Goal: Task Accomplishment & Management: Use online tool/utility

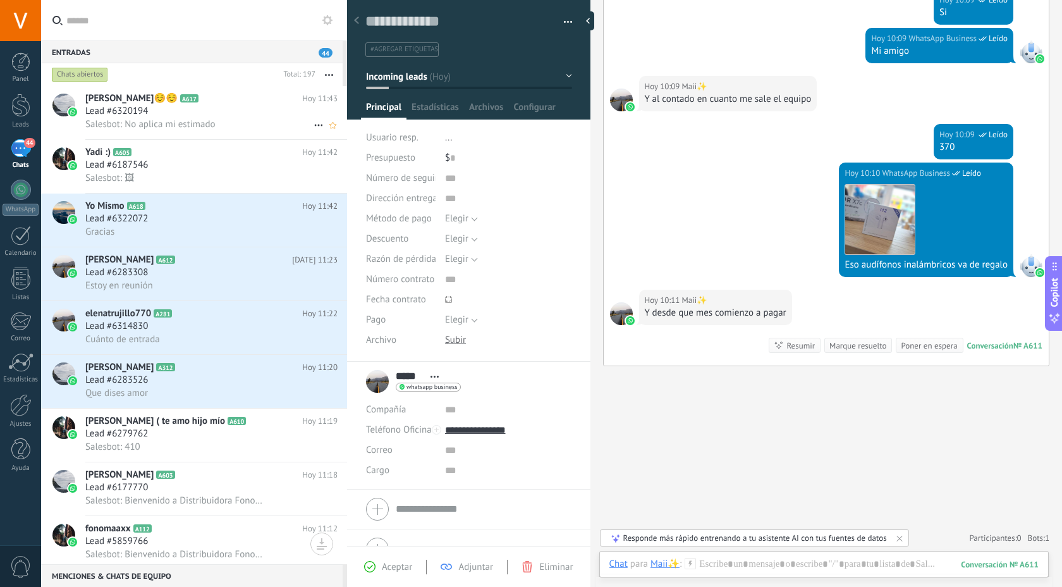
click at [194, 113] on div "Lead #6320194" at bounding box center [211, 111] width 252 height 13
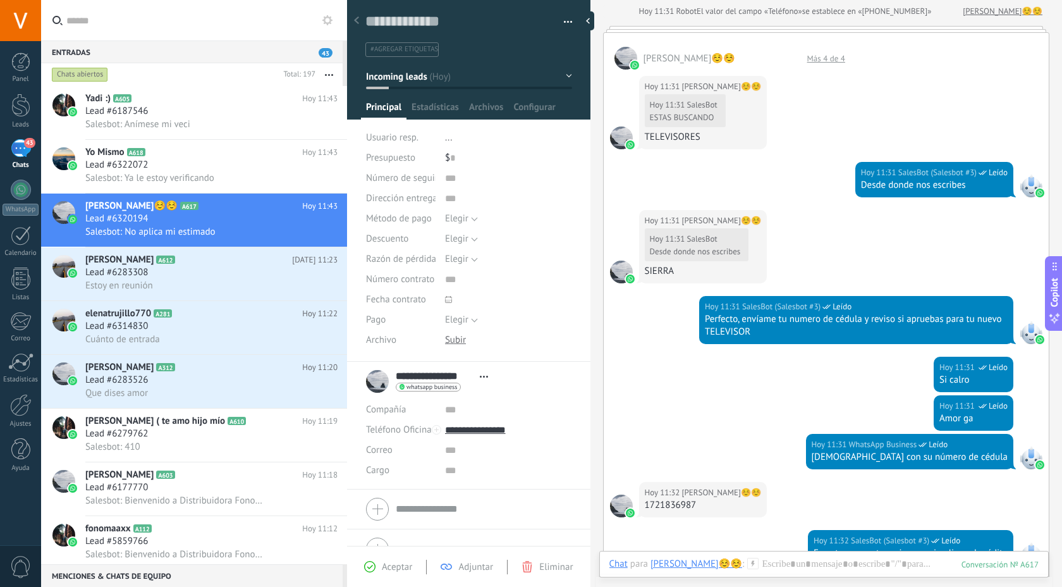
scroll to position [643, 0]
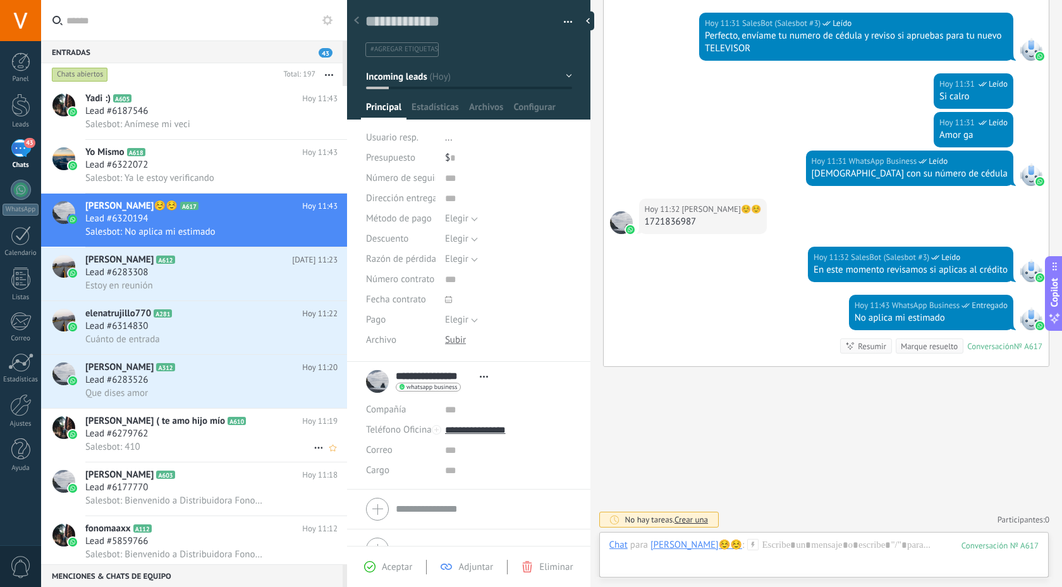
click at [123, 440] on span "Lead #6279762" at bounding box center [116, 434] width 63 height 13
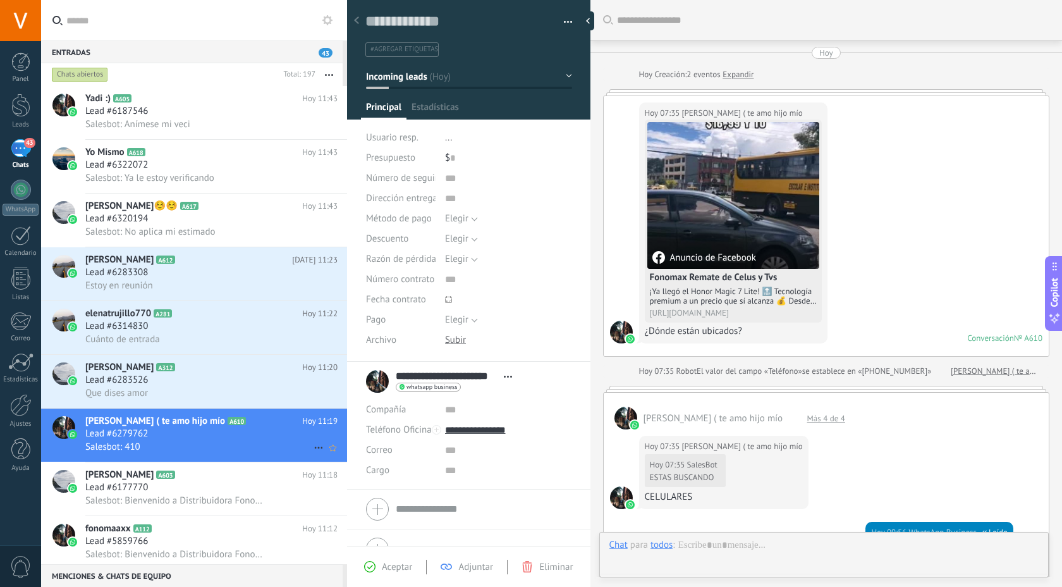
scroll to position [631, 0]
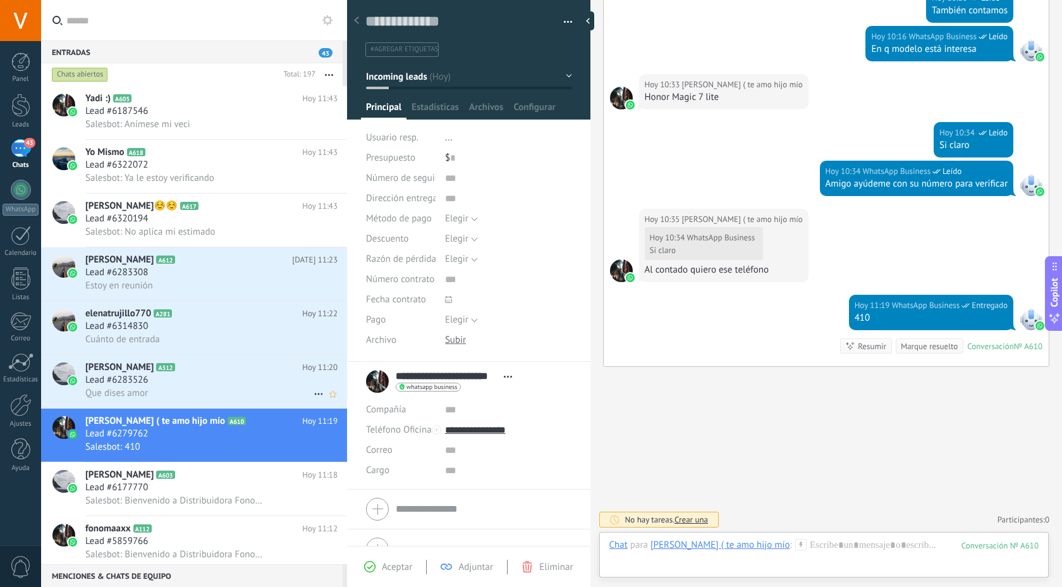
click at [154, 400] on div "Que dises amor" at bounding box center [211, 392] width 252 height 13
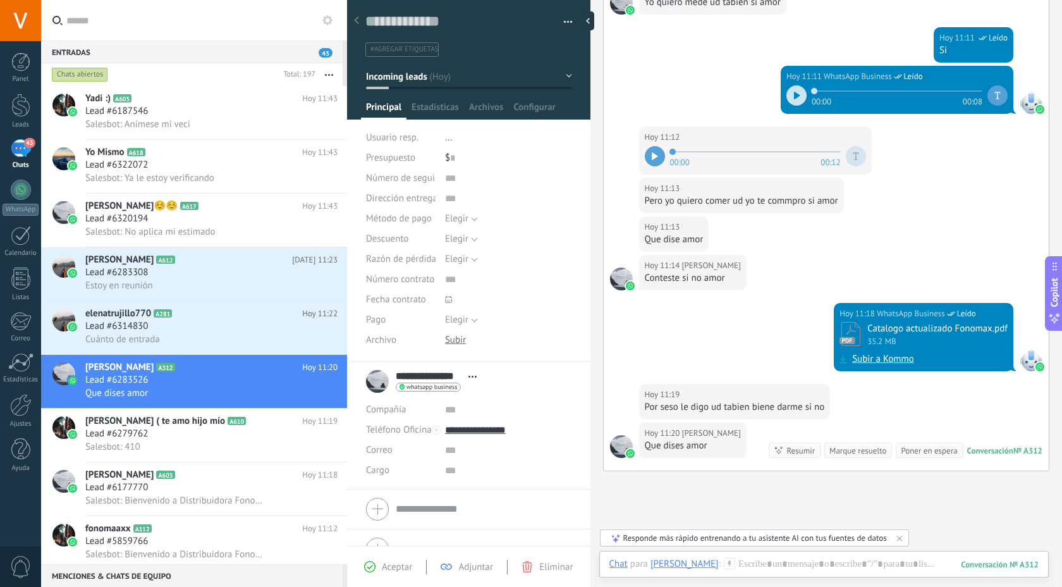
scroll to position [518, 0]
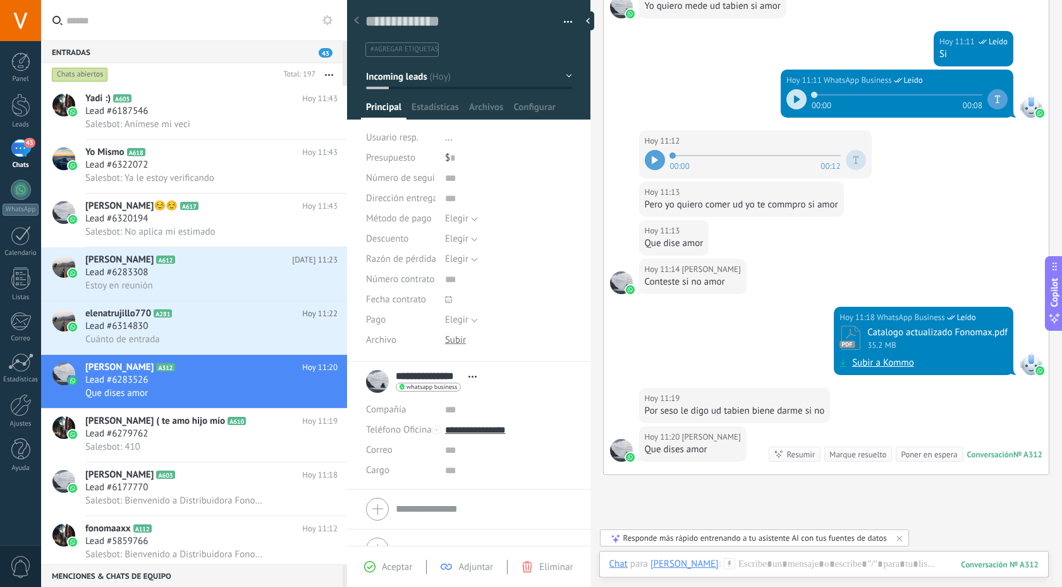
click at [851, 253] on div "[DATE] 11:13 [PERSON_NAME] Que dise amor" at bounding box center [826, 239] width 445 height 39
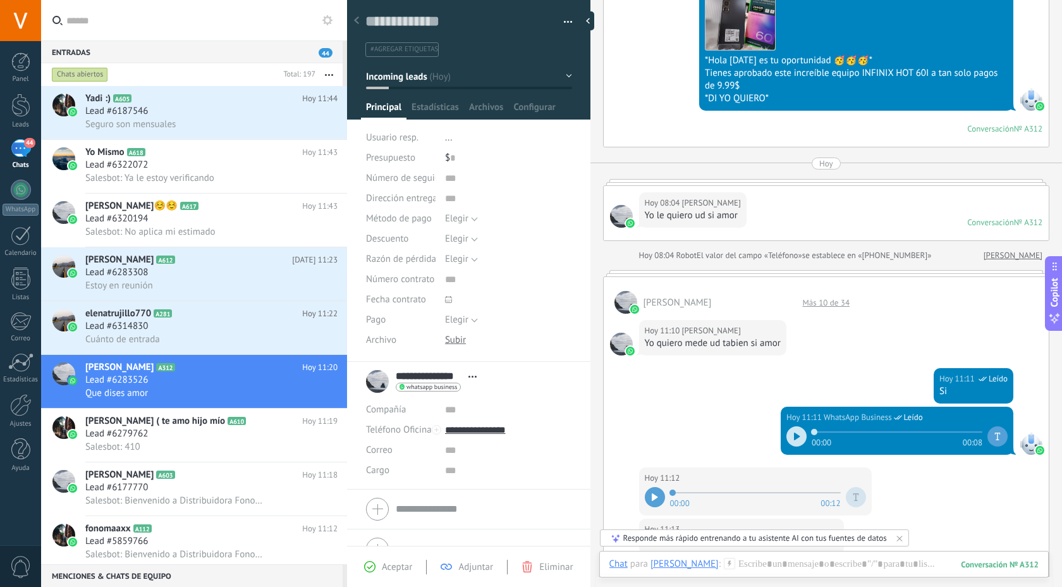
scroll to position [194, 0]
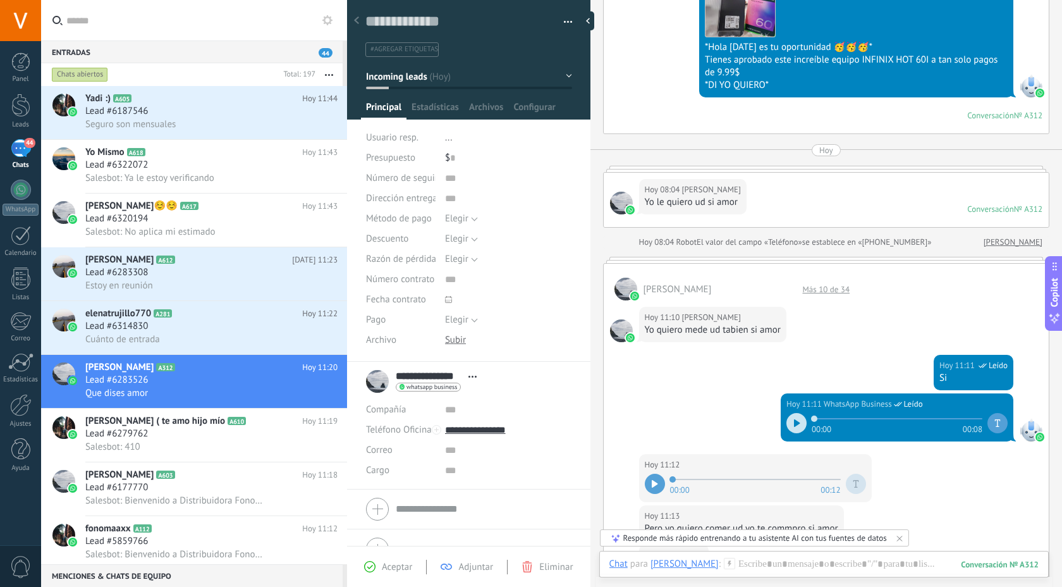
click at [787, 426] on div at bounding box center [797, 423] width 20 height 20
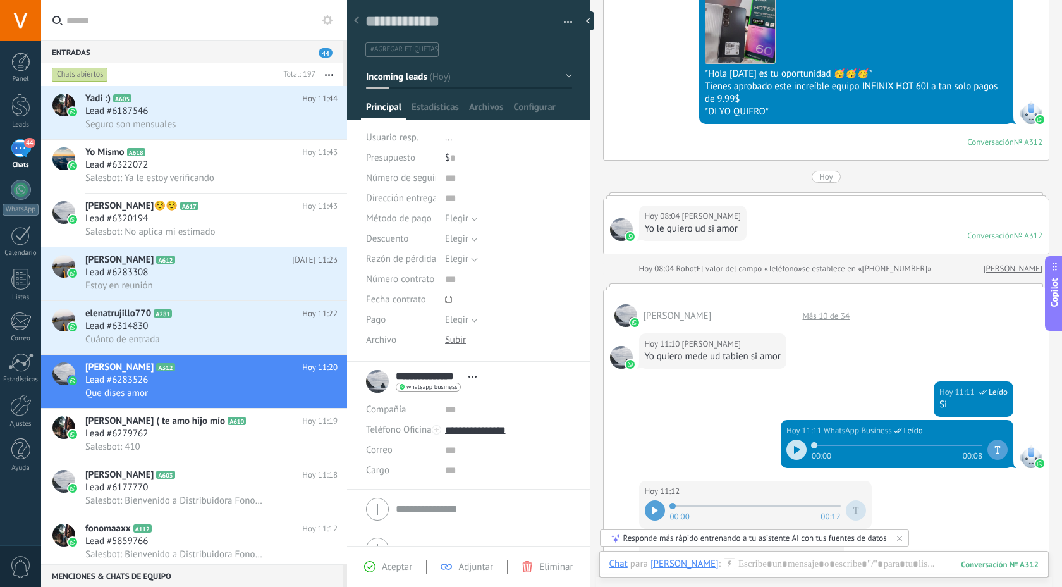
scroll to position [185, 0]
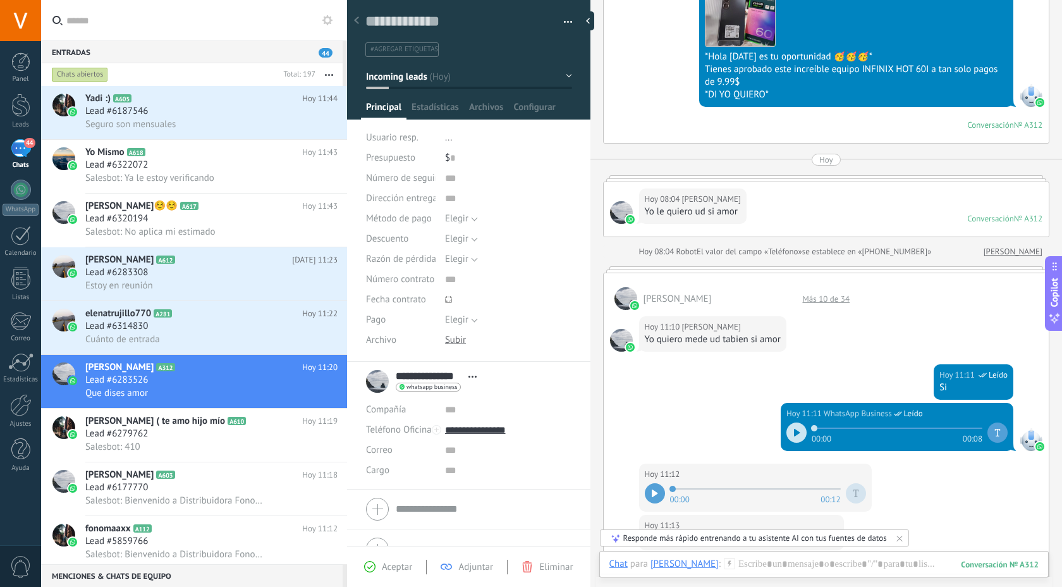
click at [802, 437] on div "00:00 00:08" at bounding box center [897, 432] width 221 height 25
click at [796, 437] on div at bounding box center [797, 432] width 20 height 20
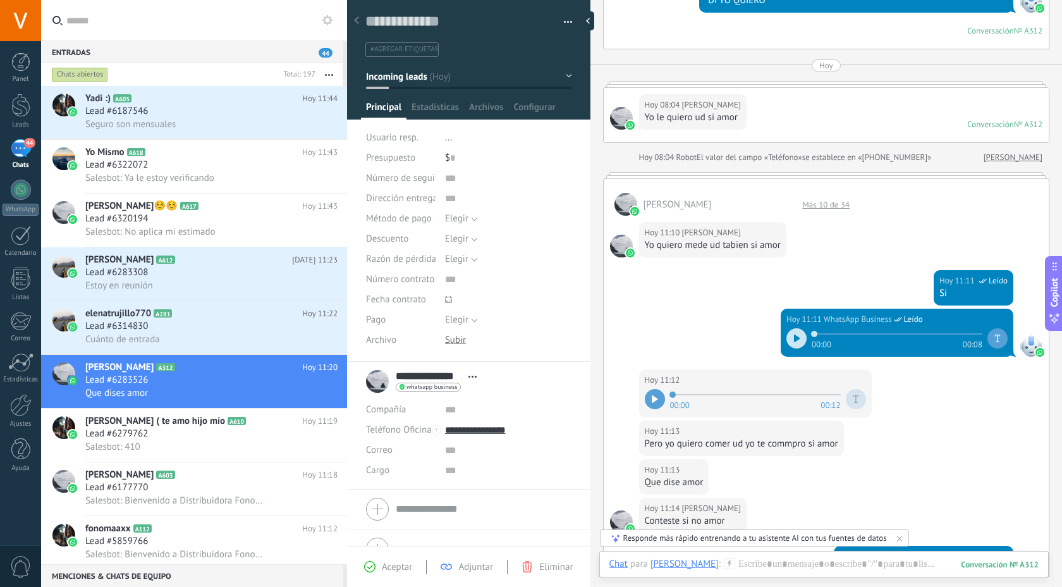
scroll to position [280, 0]
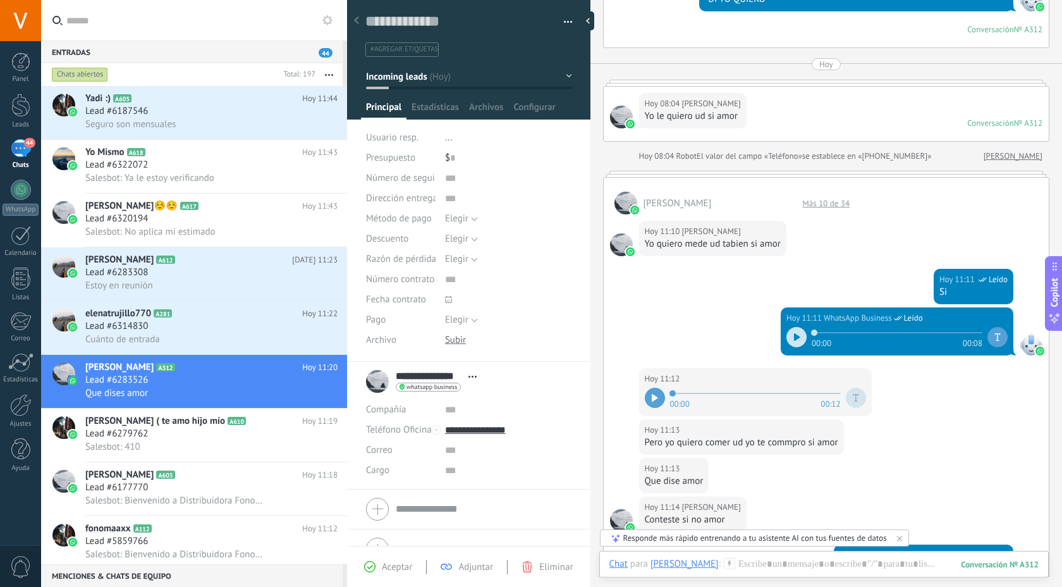
click at [656, 395] on icon at bounding box center [655, 398] width 6 height 8
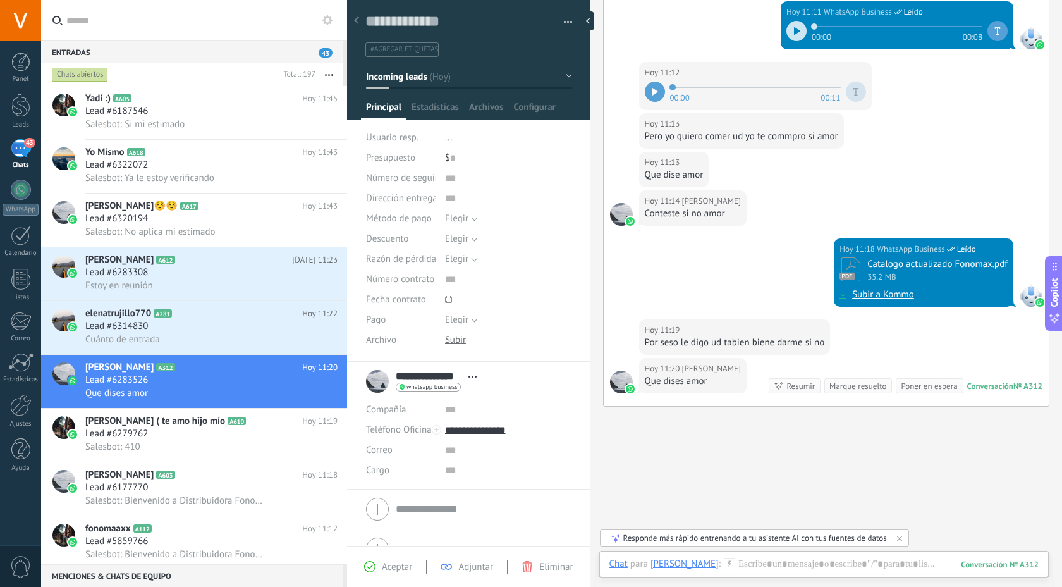
scroll to position [626, 0]
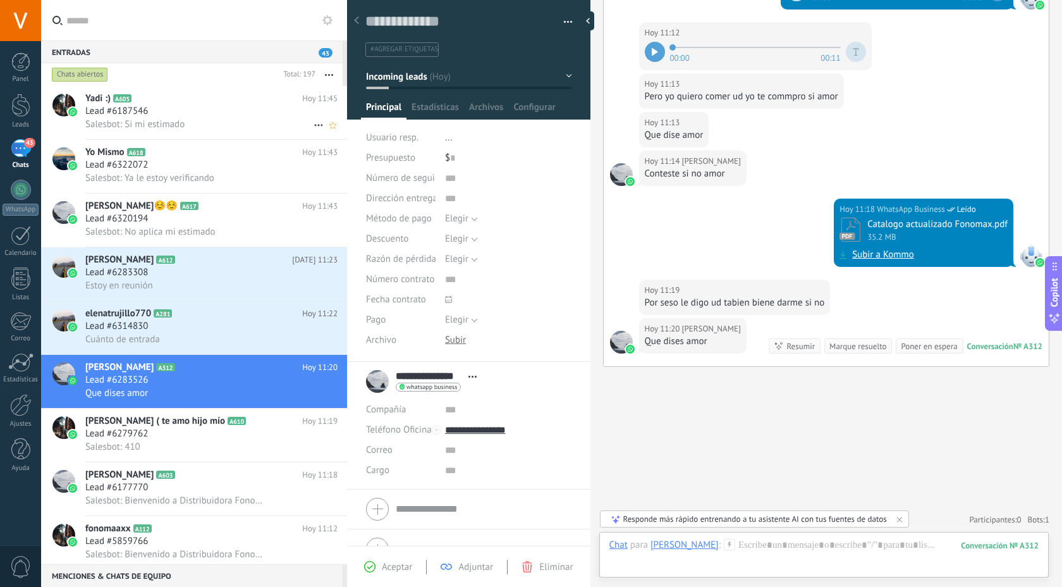
click at [247, 133] on div "Yadi :) A605 [DATE] 11:45 Lead #6187546 Salesbot: Si mi estimado" at bounding box center [216, 112] width 262 height 53
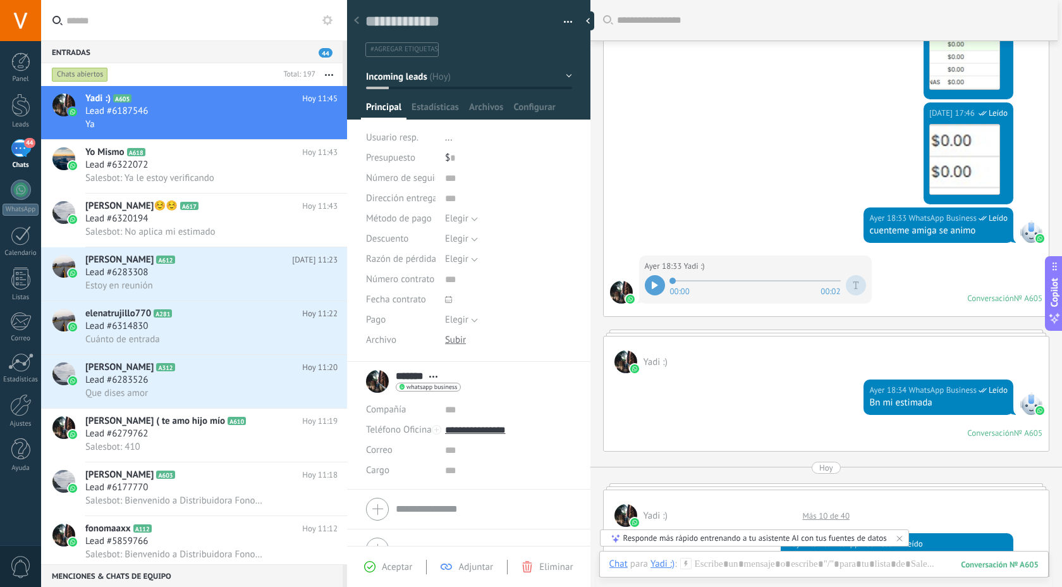
scroll to position [686, 0]
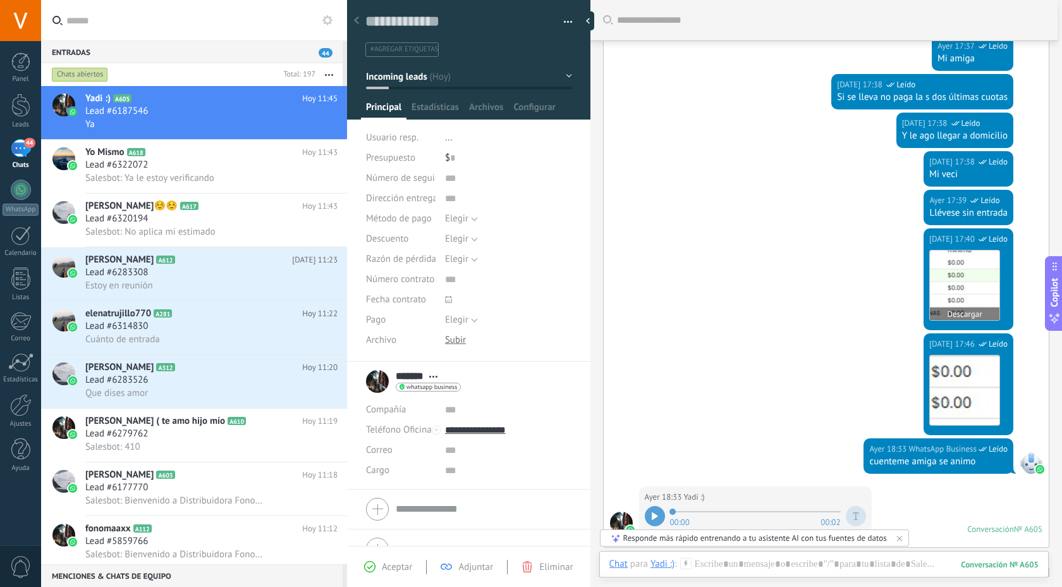
click at [961, 277] on img at bounding box center [965, 285] width 70 height 70
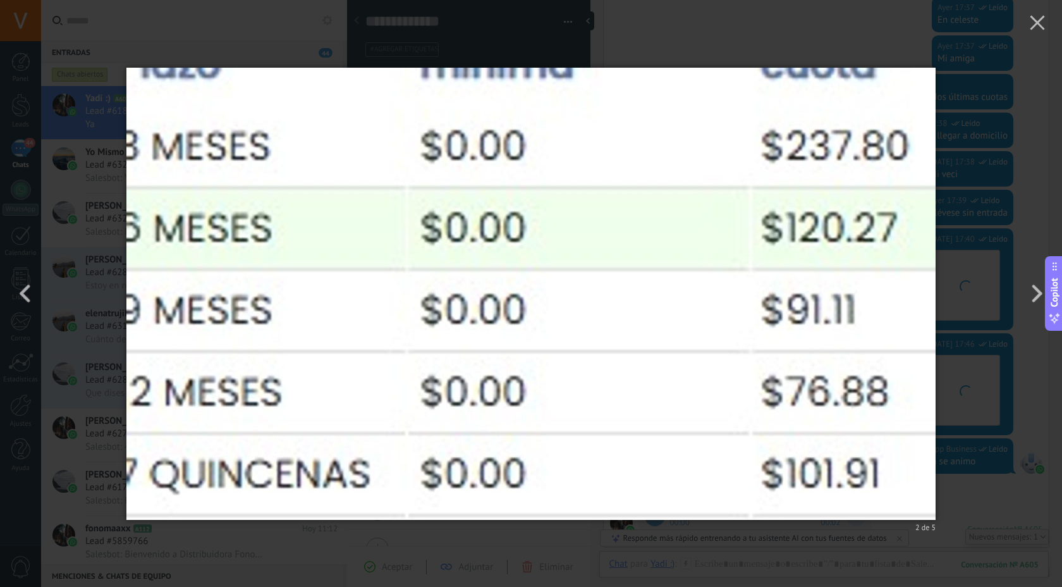
scroll to position [755, 0]
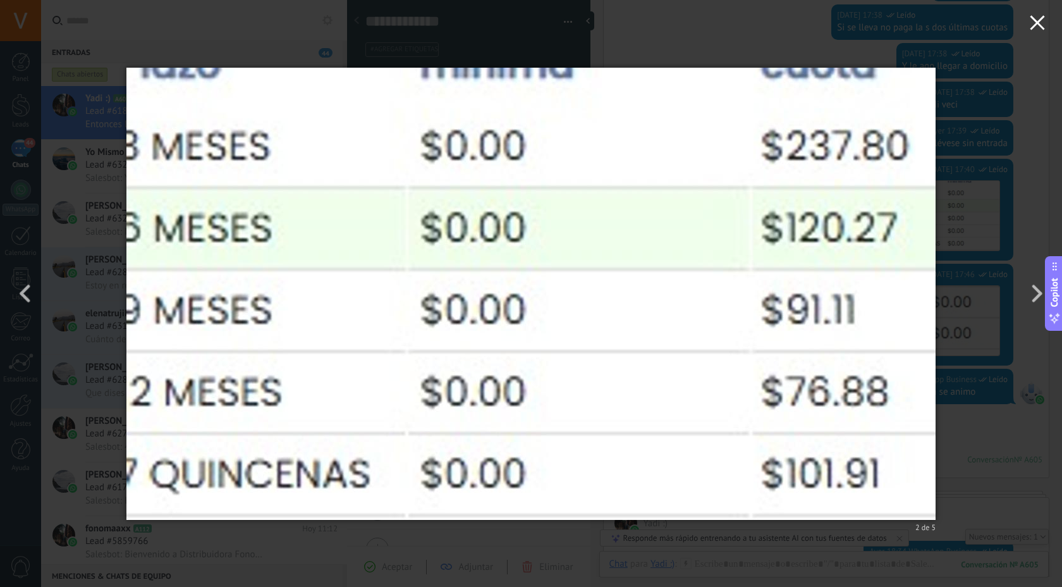
click at [1044, 30] on button "button" at bounding box center [1037, 24] width 49 height 49
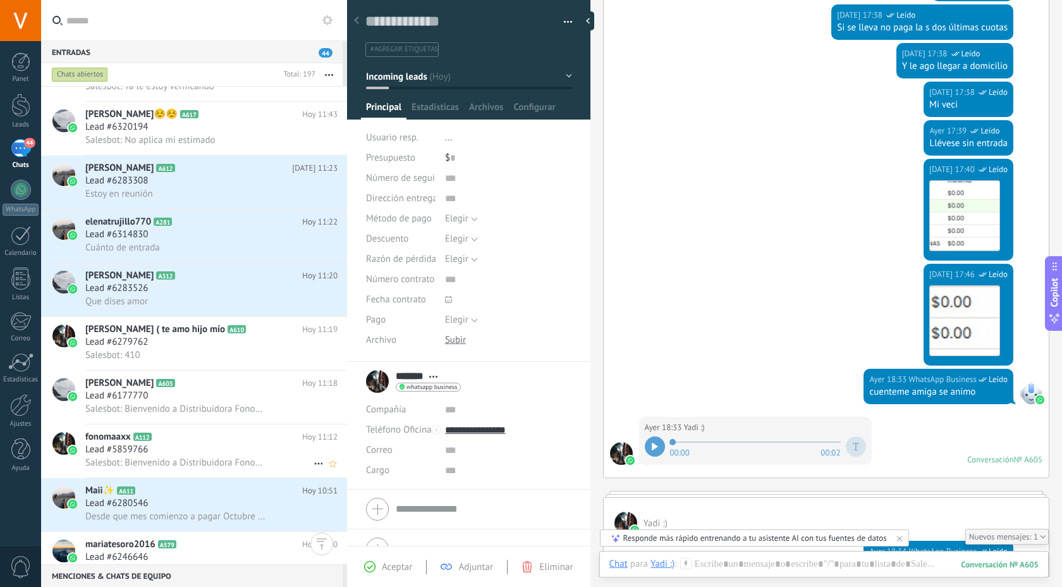
scroll to position [182, 0]
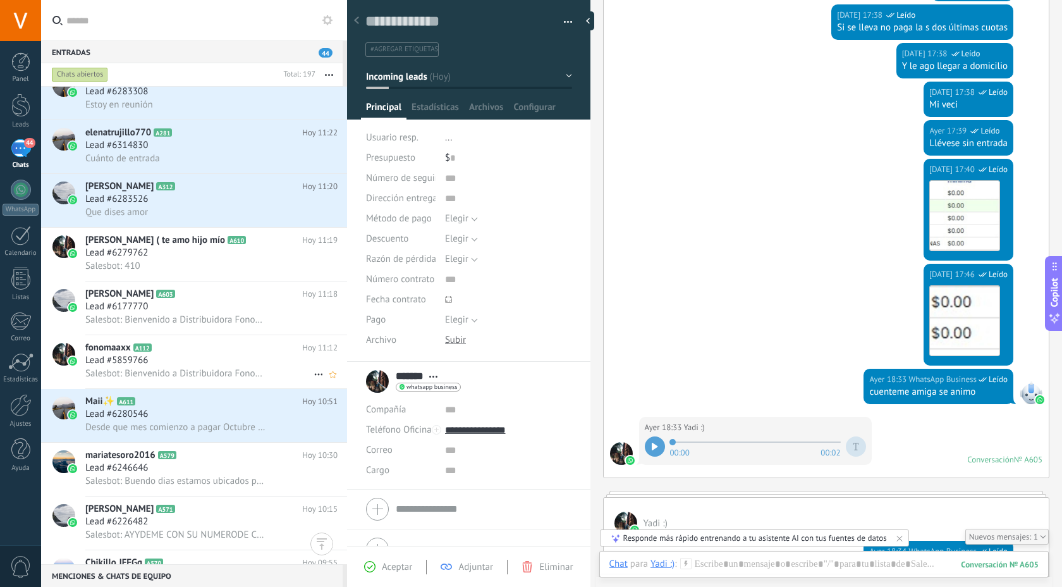
click at [189, 455] on div "mariatesoro2016 A579 [DATE] 10:30 Lead #6246646 Salesbot: Buendo dias estamos u…" at bounding box center [216, 469] width 262 height 53
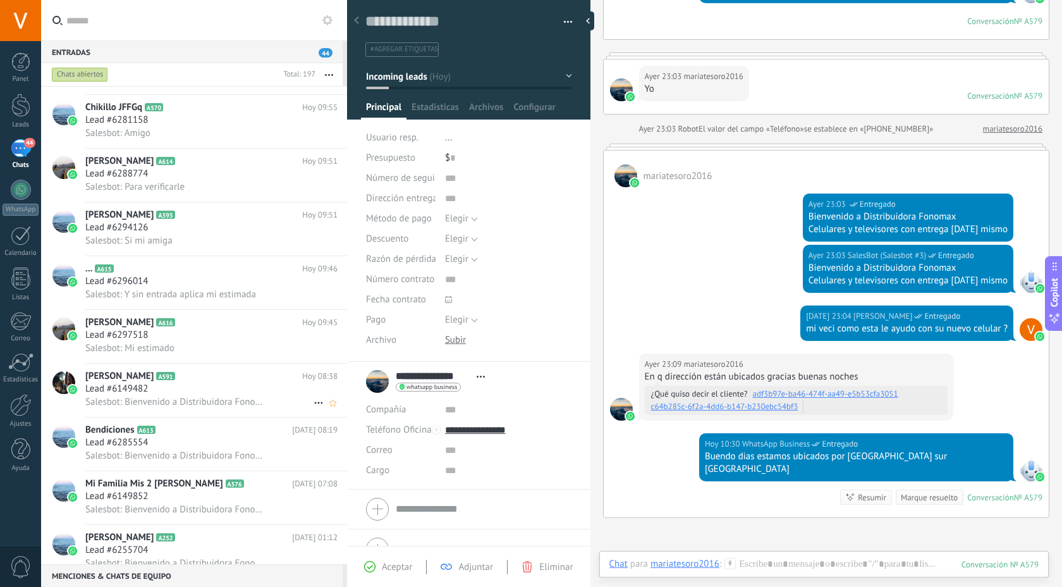
scroll to position [643, 0]
click at [250, 300] on span "Salesbot: Y sin entrada aplica mi estimada" at bounding box center [170, 294] width 171 height 12
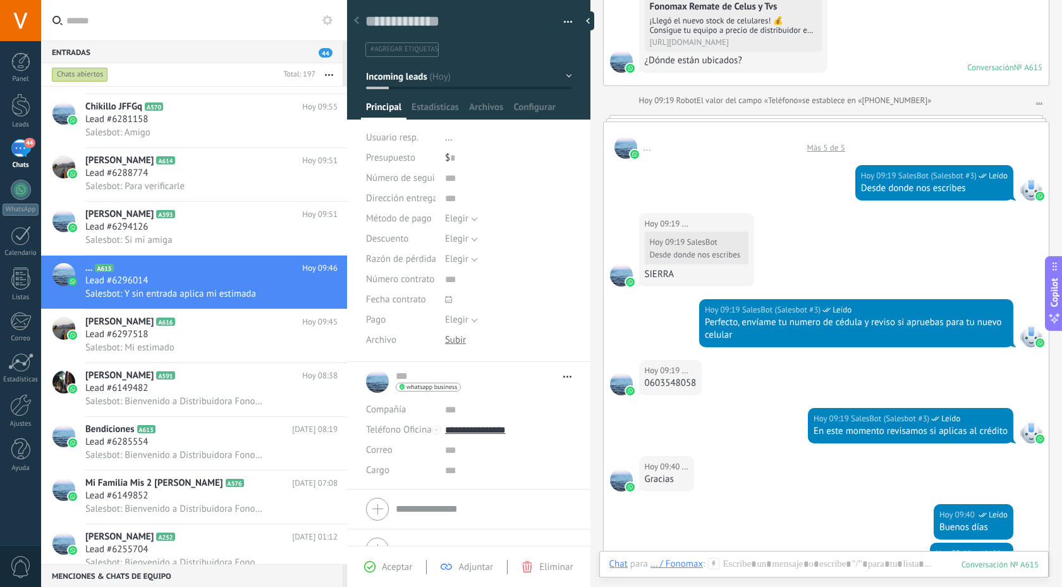
scroll to position [596, 0]
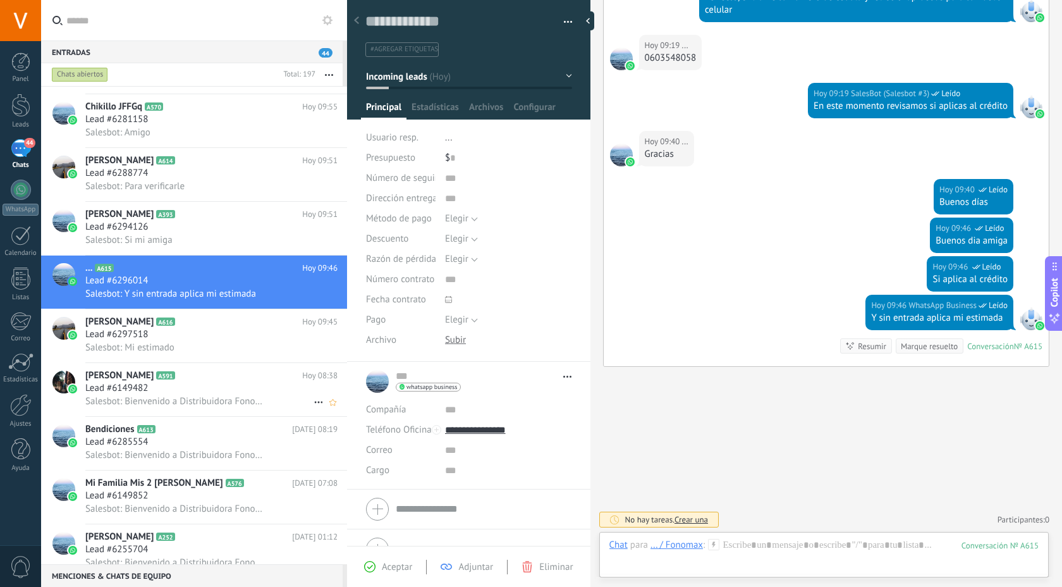
click at [164, 382] on h2 "[PERSON_NAME] A591" at bounding box center [193, 375] width 217 height 13
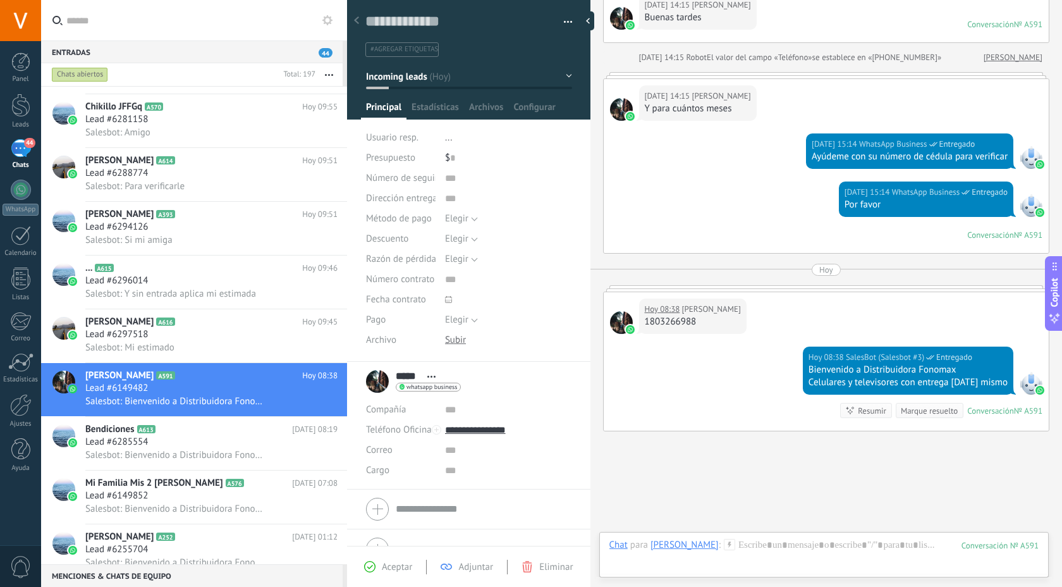
scroll to position [424, 0]
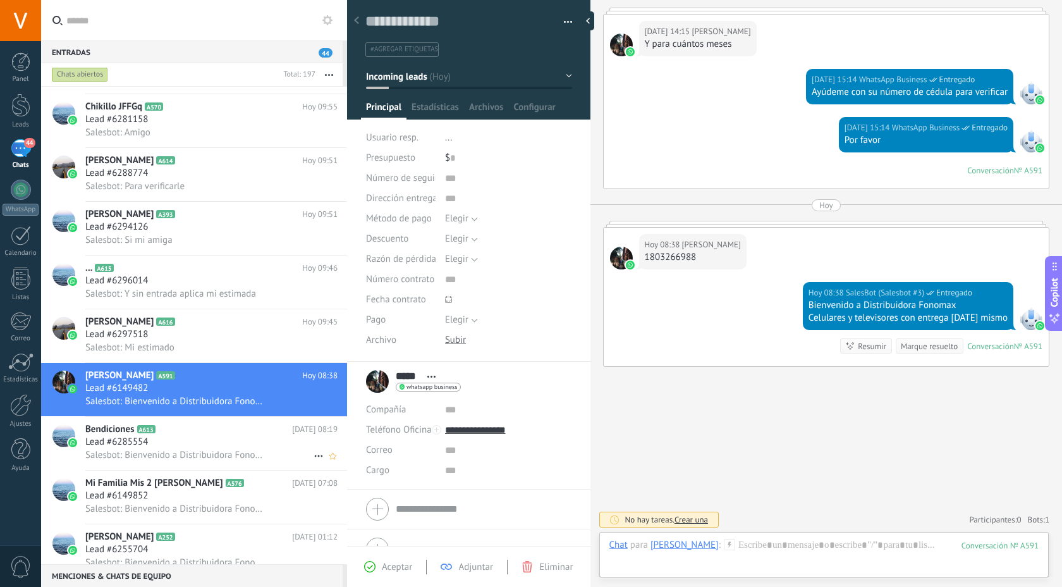
click at [212, 448] on div "Lead #6285554" at bounding box center [211, 442] width 252 height 13
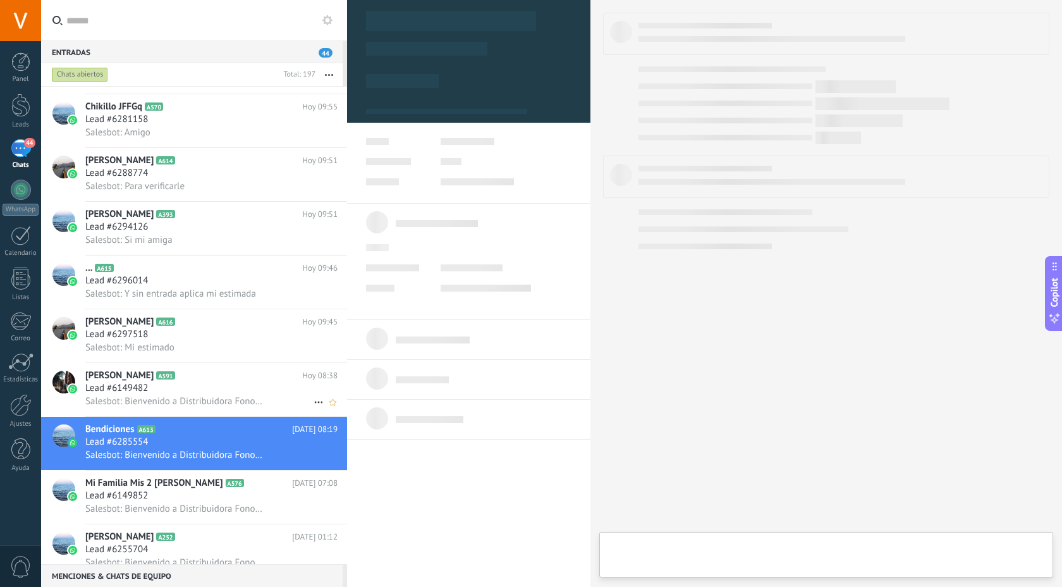
type textarea "**********"
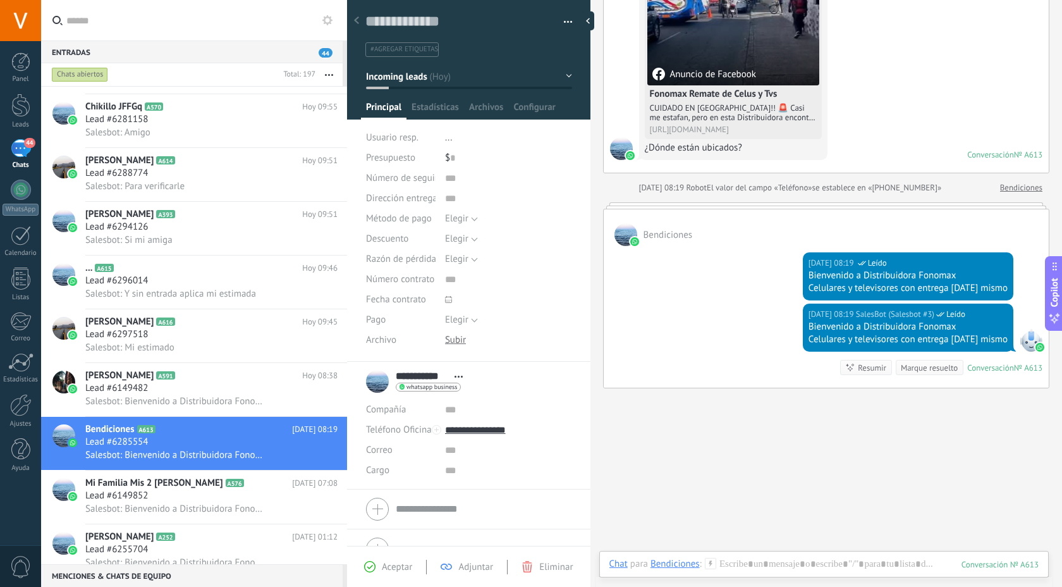
scroll to position [205, 0]
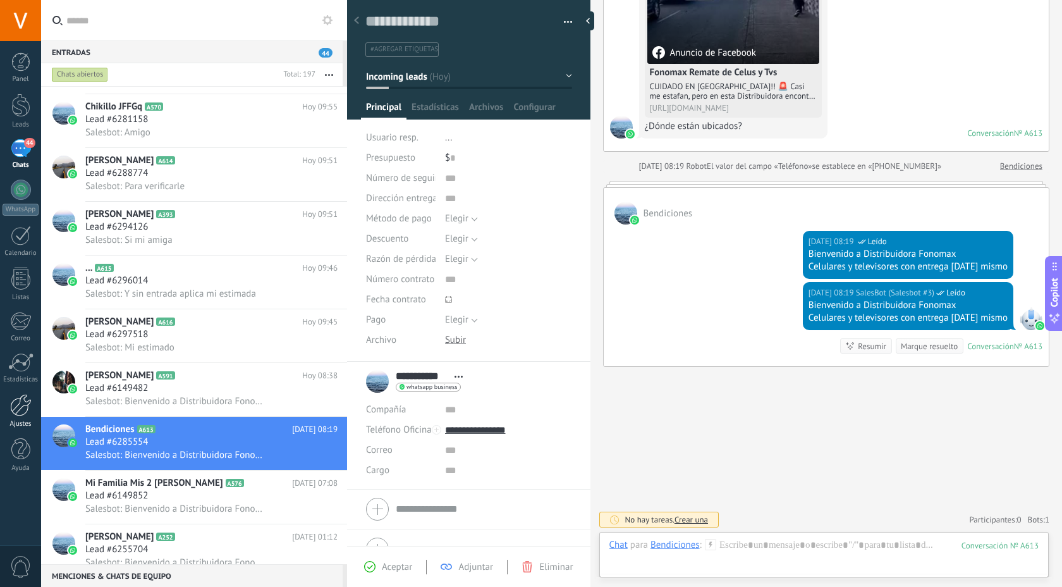
click at [23, 403] on div at bounding box center [21, 405] width 22 height 22
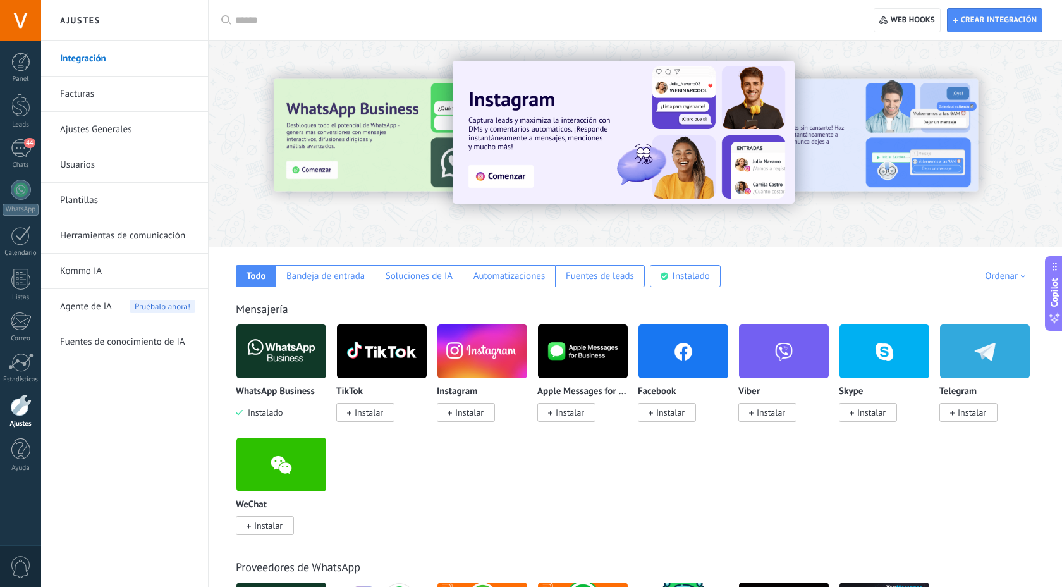
click at [107, 269] on link "Kommo IA" at bounding box center [127, 271] width 135 height 35
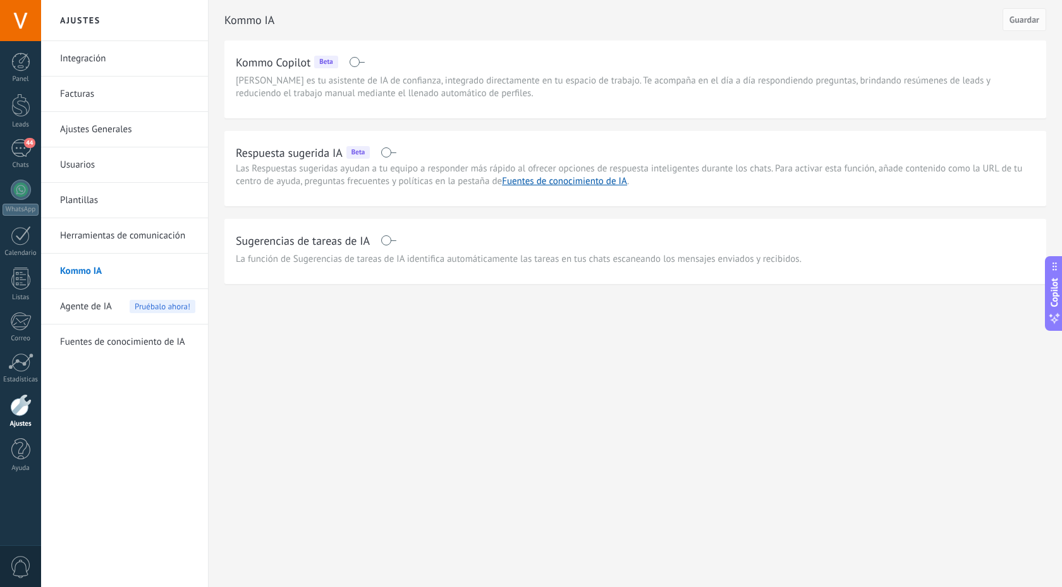
click at [109, 312] on span "Agente de IA" at bounding box center [86, 306] width 52 height 35
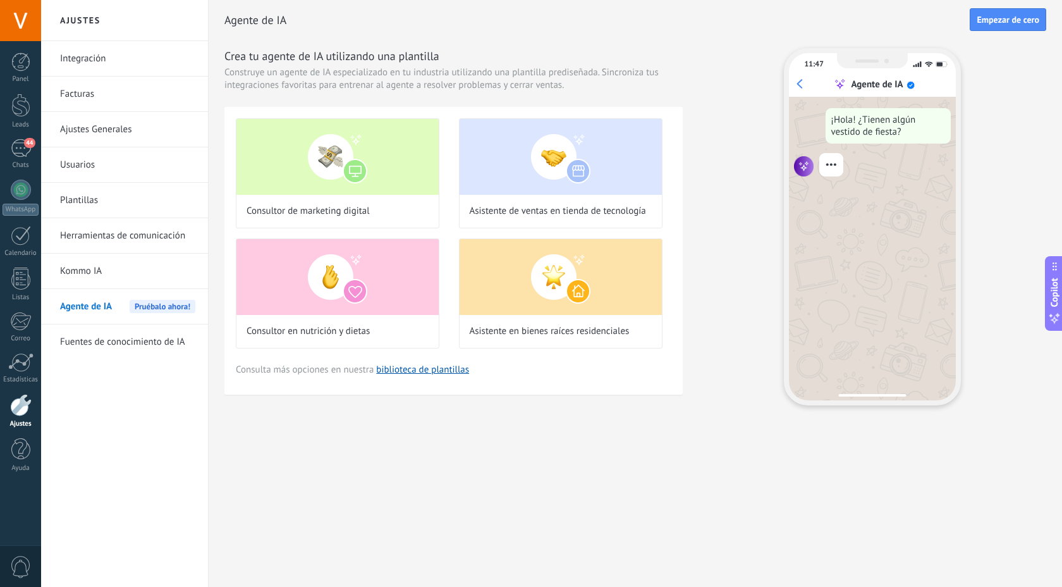
click at [131, 235] on link "Herramientas de comunicación" at bounding box center [127, 235] width 135 height 35
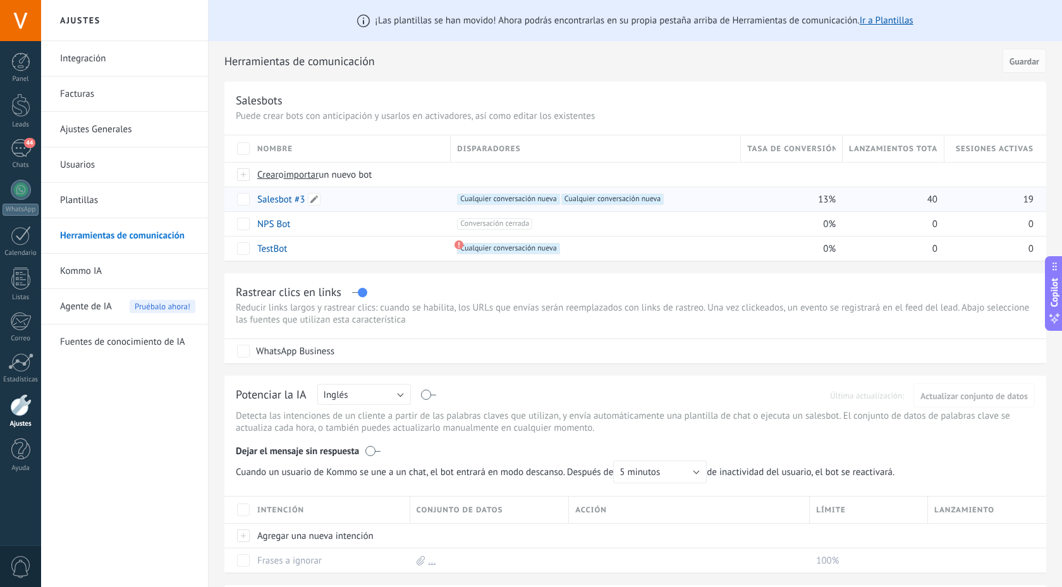
click at [293, 200] on link "Salesbot #3" at bounding box center [280, 200] width 47 height 12
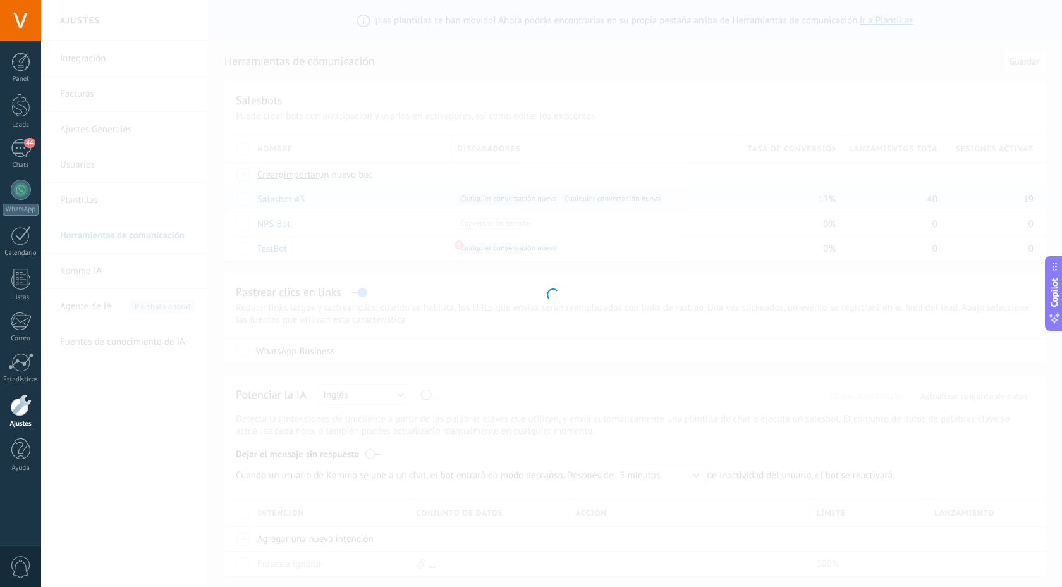
type input "**********"
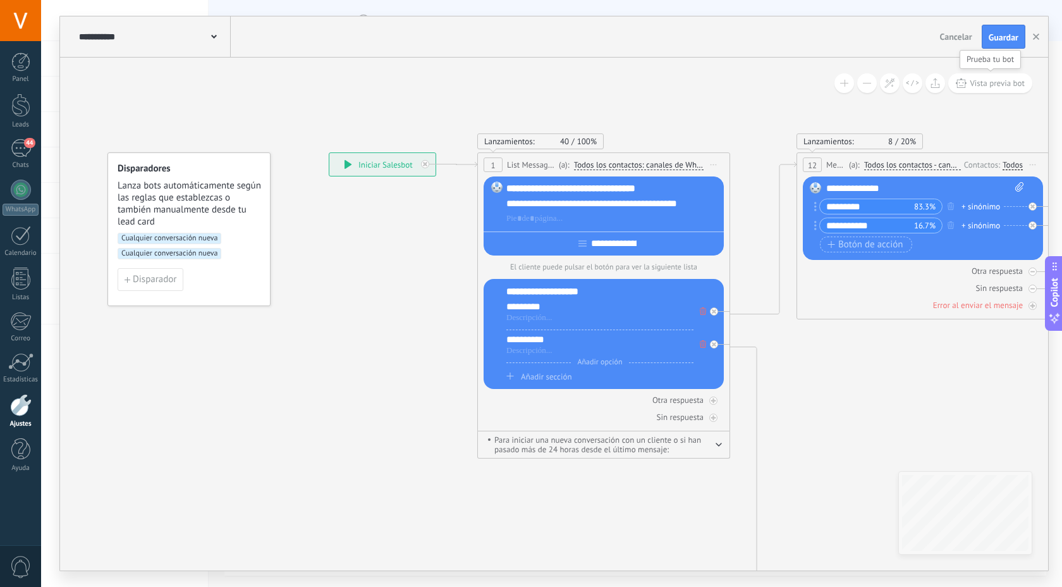
click at [983, 89] on button "Vista previa bot" at bounding box center [991, 83] width 84 height 20
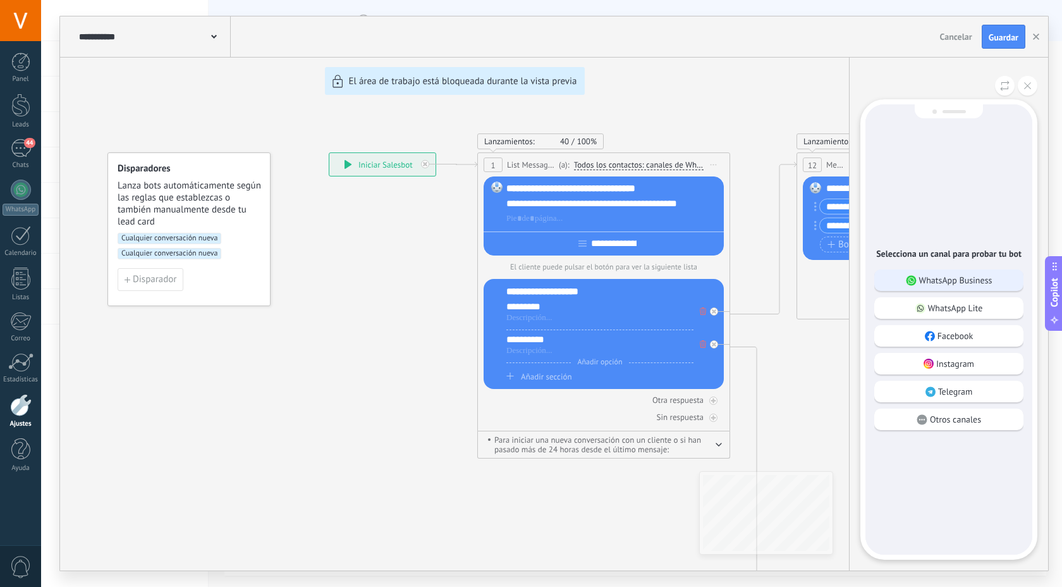
click at [967, 280] on p "WhatsApp Business" at bounding box center [956, 279] width 73 height 11
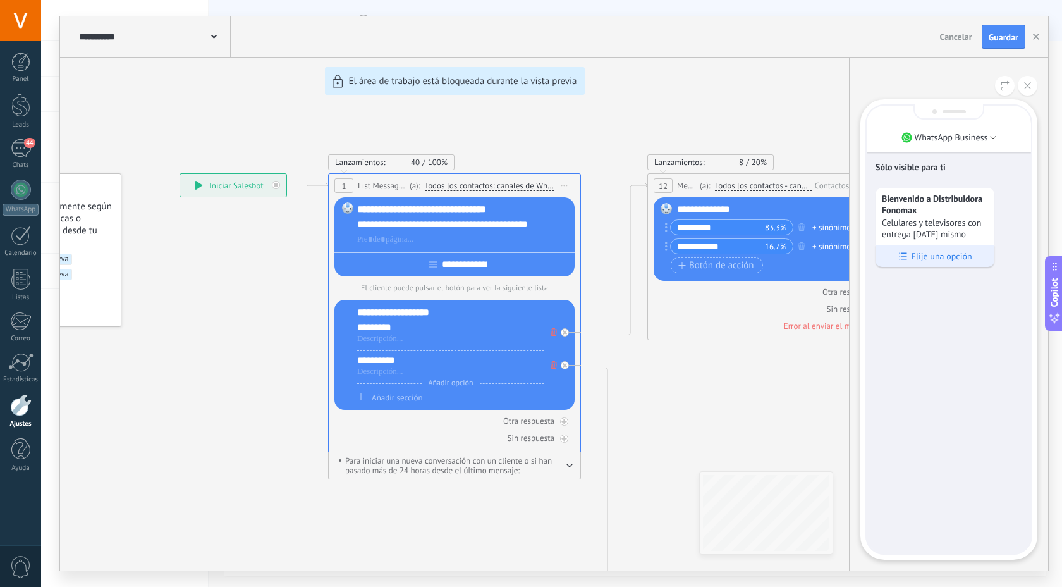
click at [935, 255] on p "Elije una opción" at bounding box center [941, 255] width 61 height 11
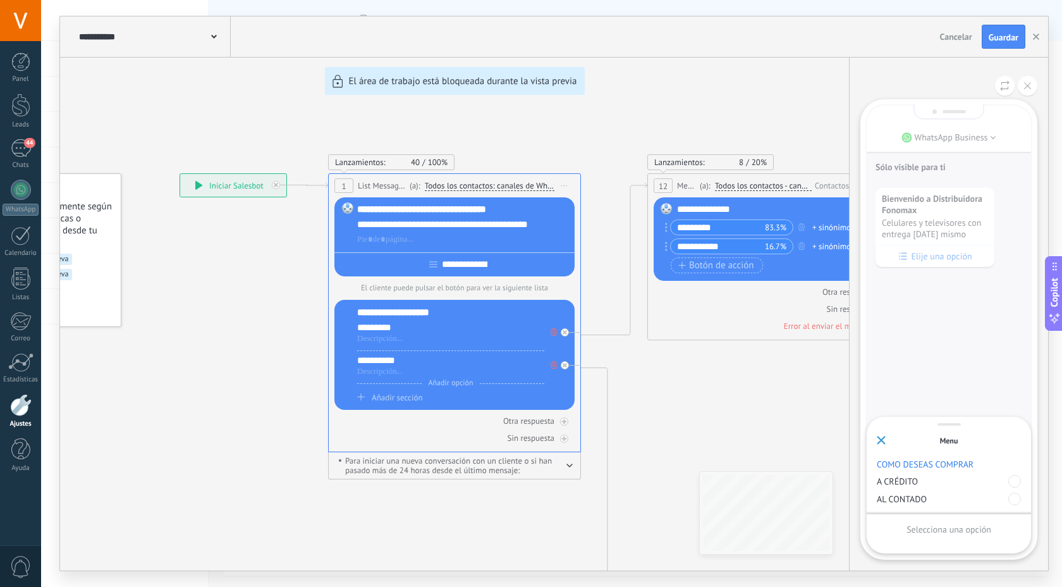
click at [942, 483] on p "A CRÉDITO" at bounding box center [943, 481] width 132 height 11
click at [1018, 481] on div at bounding box center [1015, 481] width 13 height 13
click at [990, 529] on div "Enviar" at bounding box center [949, 530] width 144 height 22
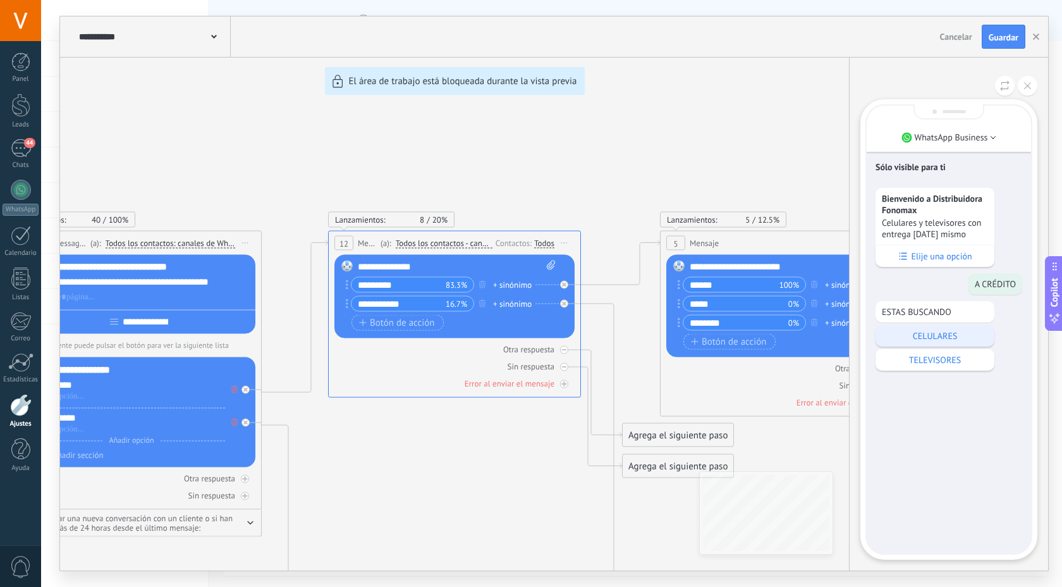
click at [926, 340] on p "CELULARES" at bounding box center [935, 335] width 106 height 11
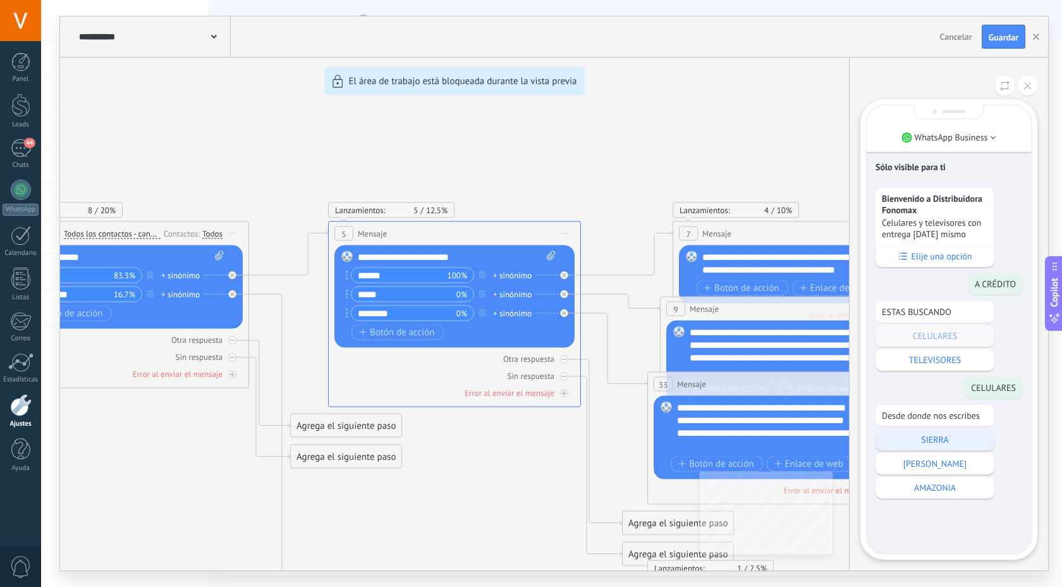
click at [946, 445] on p "SIERRA" at bounding box center [935, 439] width 106 height 11
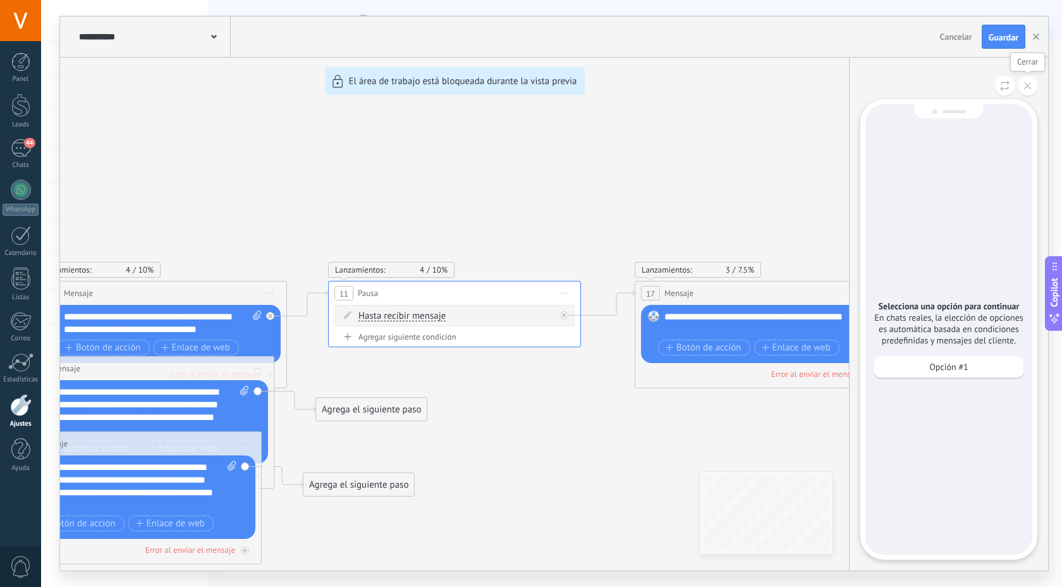
click at [1025, 93] on button at bounding box center [1028, 86] width 20 height 20
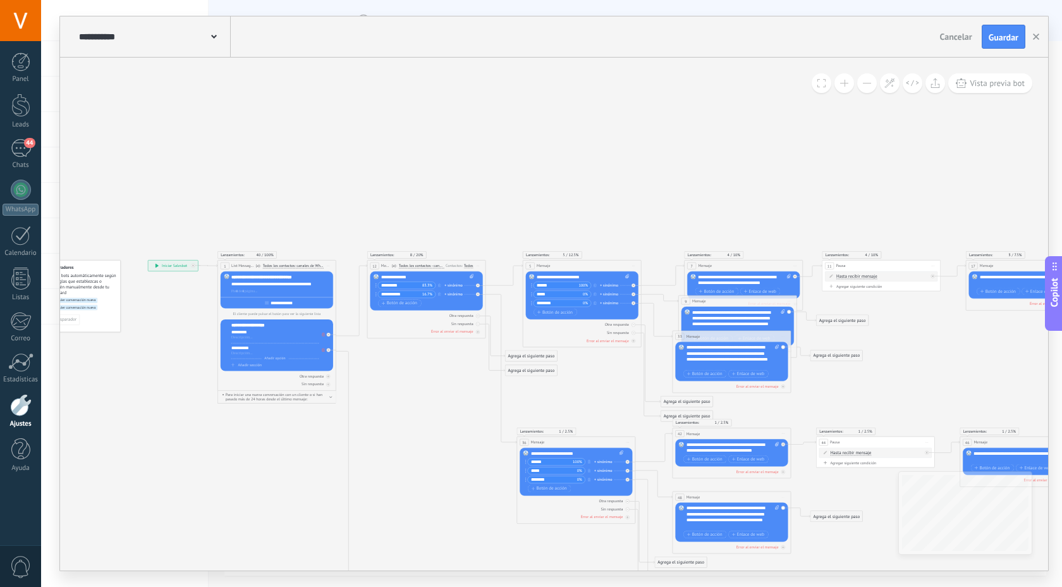
drag, startPoint x: 421, startPoint y: 340, endPoint x: 864, endPoint y: 354, distance: 442.9
click at [864, 354] on icon at bounding box center [642, 585] width 1285 height 946
